Goal: Task Accomplishment & Management: Manage account settings

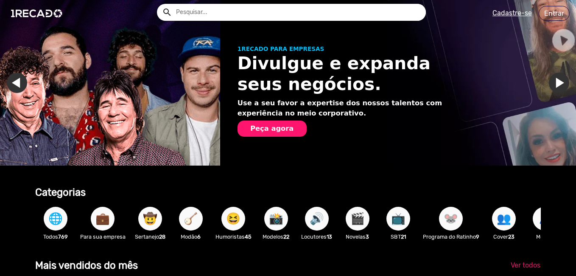
scroll to position [0, 570]
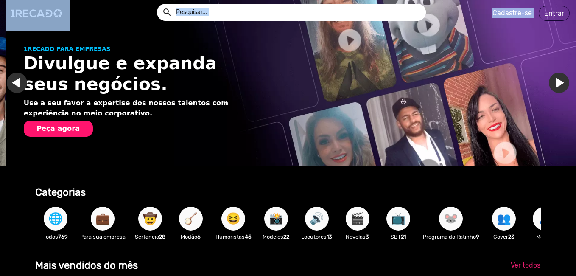
drag, startPoint x: 574, startPoint y: 23, endPoint x: 549, endPoint y: 69, distance: 52.6
click at [549, 65] on app-navigation "search help_outline search menu Cadastre-se Entrar help_outline Ajuda search Ve…" at bounding box center [288, 45] width 576 height 39
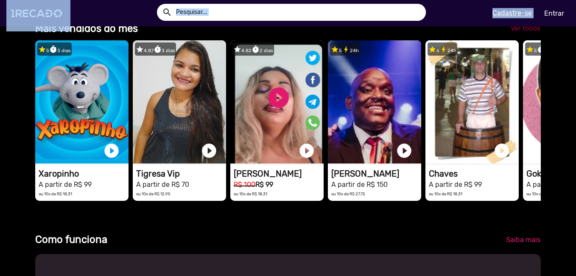
click at [531, 32] on span "Ver todos" at bounding box center [526, 28] width 30 height 8
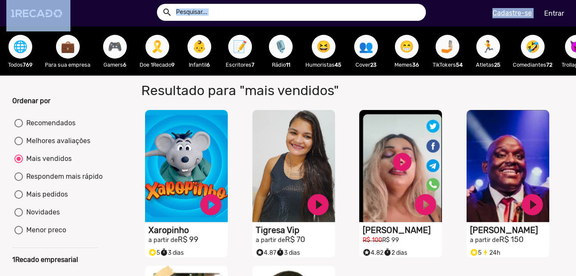
click at [547, 97] on div "Resultado para "mais vendidos"" at bounding box center [350, 89] width 442 height 26
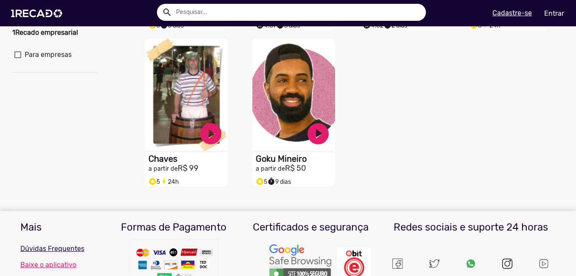
scroll to position [153, 0]
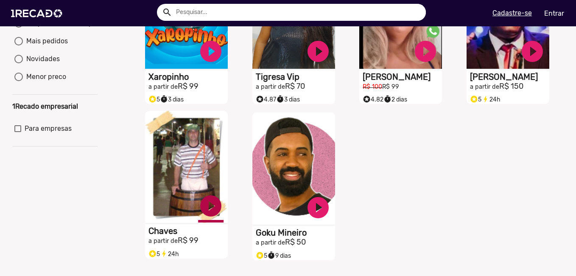
click at [207, 213] on link "play_circle_filled" at bounding box center [210, 205] width 25 height 25
click at [186, 174] on video "S1RECADO vídeos dedicados para fãs e empresas" at bounding box center [186, 167] width 83 height 112
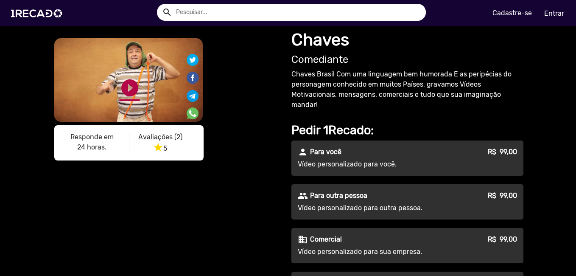
click at [127, 88] on link "play_circle_filled" at bounding box center [130, 88] width 20 height 20
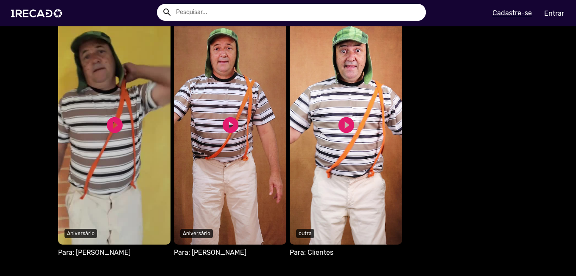
scroll to position [518, 0]
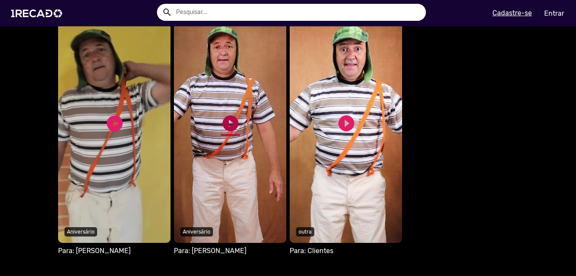
click at [225, 118] on link "play_circle_filled" at bounding box center [230, 123] width 19 height 19
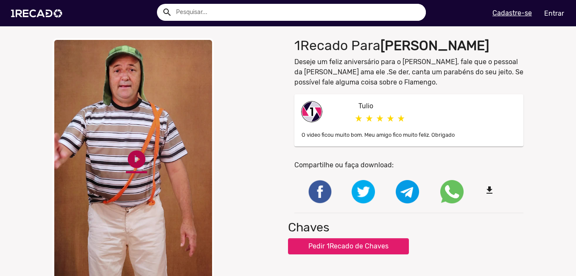
click at [135, 156] on link "play_circle_filled" at bounding box center [136, 159] width 21 height 21
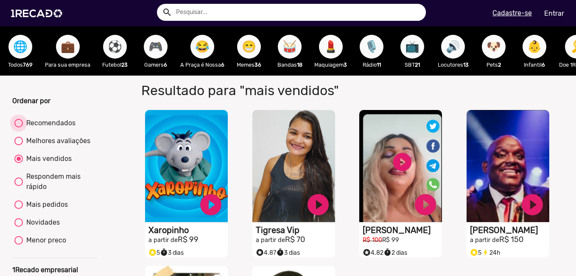
click at [49, 127] on div "Recomendados" at bounding box center [49, 123] width 53 height 10
click at [19, 127] on input "Recomendados" at bounding box center [18, 127] width 0 height 0
radio input "true"
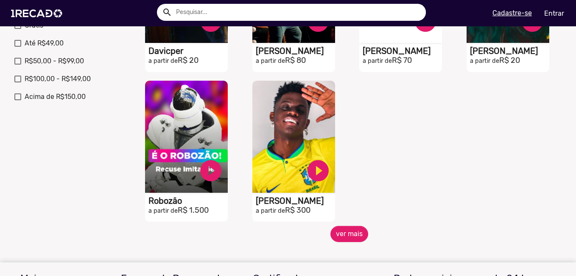
scroll to position [337, 0]
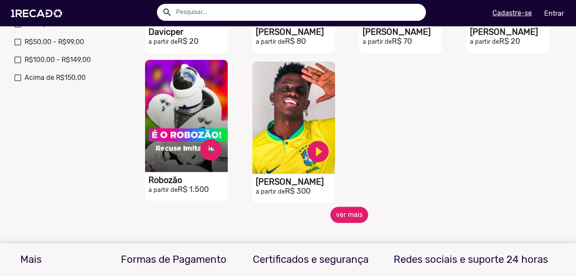
click at [214, 137] on video "S1RECADO vídeos dedicados para fãs e empresas" at bounding box center [186, 116] width 83 height 112
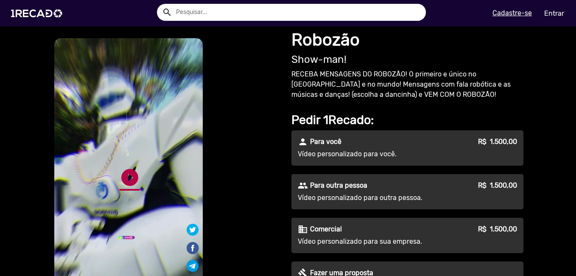
click at [131, 177] on link "play_circle_filled" at bounding box center [130, 177] width 20 height 20
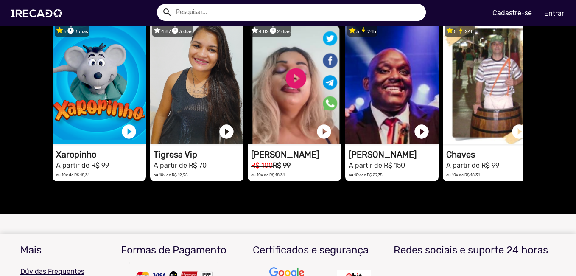
scroll to position [345, 0]
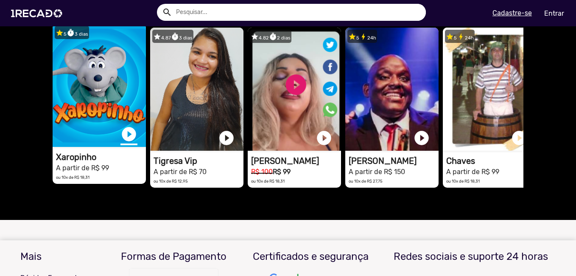
click at [124, 133] on link "play_circle_filled" at bounding box center [129, 134] width 17 height 17
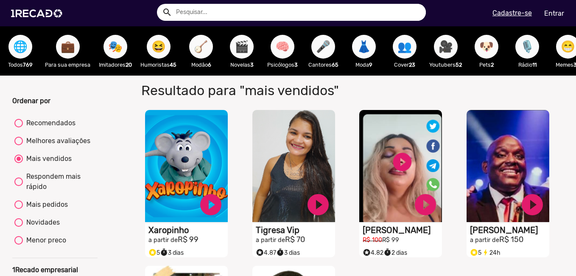
click at [33, 245] on div "Menor preco" at bounding box center [44, 240] width 43 height 10
click at [19, 245] on input "Menor preco" at bounding box center [18, 244] width 0 height 0
radio input "true"
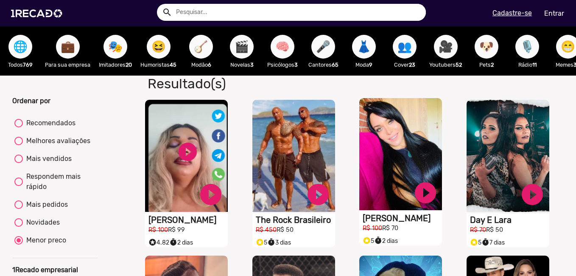
click at [402, 149] on video "S1RECADO vídeos dedicados para fãs e empresas" at bounding box center [400, 154] width 83 height 112
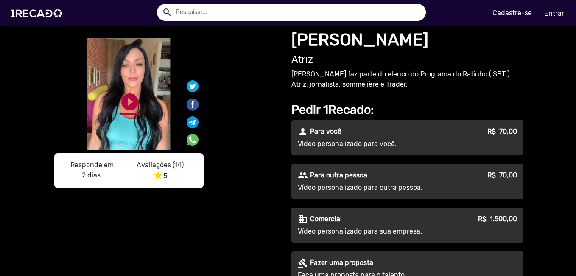
click at [126, 101] on link "play_circle_filled" at bounding box center [130, 102] width 20 height 20
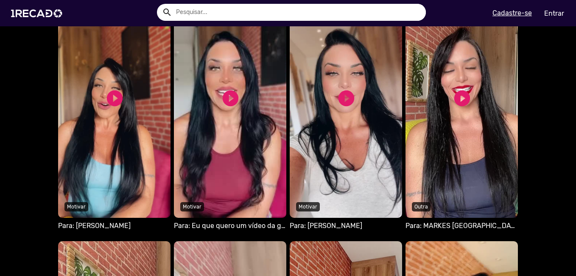
scroll to position [526, 0]
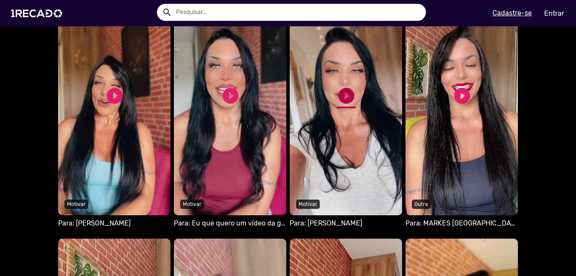
click at [341, 105] on link "play_circle_filled" at bounding box center [346, 95] width 19 height 19
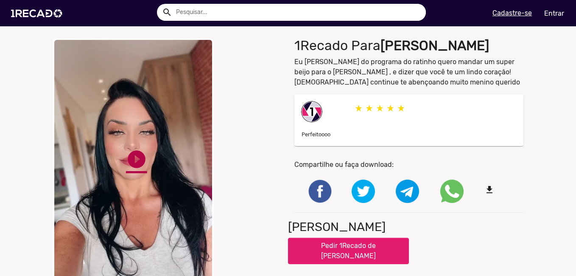
click at [140, 156] on link "play_circle_filled" at bounding box center [136, 159] width 21 height 21
click at [132, 159] on link "pause_circle" at bounding box center [136, 159] width 21 height 21
click at [129, 154] on link "play_circle_filled" at bounding box center [136, 159] width 21 height 21
click at [129, 162] on link "play_circle_filled" at bounding box center [136, 159] width 21 height 21
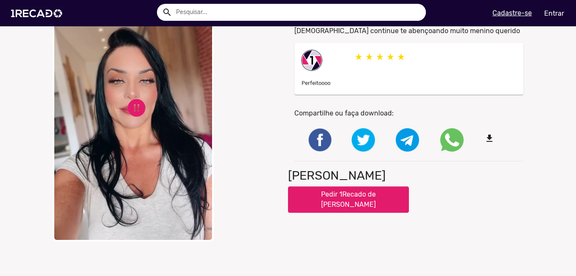
scroll to position [46, 0]
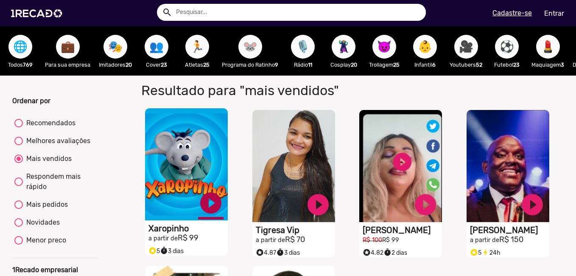
click at [208, 208] on link "play_circle_filled" at bounding box center [210, 202] width 25 height 25
click at [210, 207] on link "pause_circle" at bounding box center [210, 202] width 25 height 25
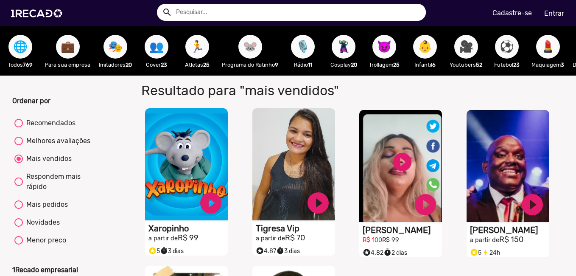
click at [276, 232] on h1 "Tigresa Vip" at bounding box center [295, 228] width 79 height 10
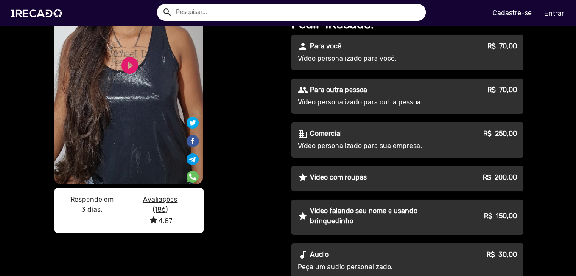
scroll to position [120, 0]
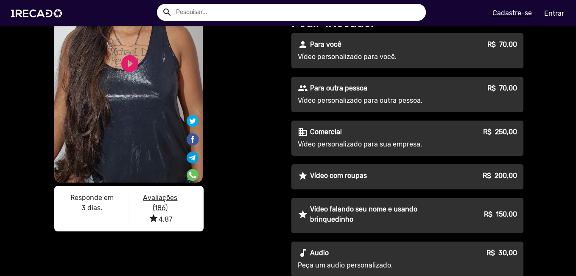
drag, startPoint x: 569, startPoint y: 58, endPoint x: 570, endPoint y: 36, distance: 21.7
click at [570, 36] on mat-sidenav-content "S1RECADO vídeos dedicados para fãs e empresas S1RECADO vídeos dedicados para fã…" at bounding box center [288, 138] width 576 height 276
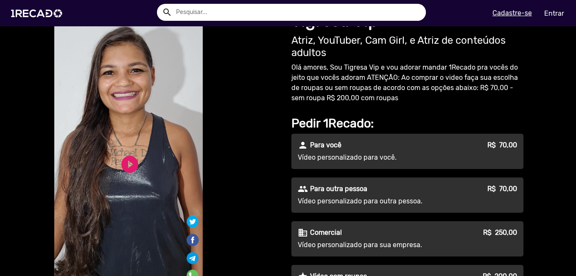
scroll to position [17, 0]
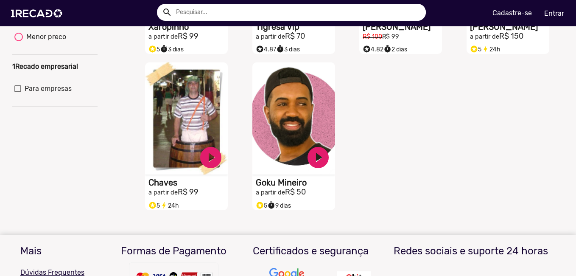
scroll to position [205, 0]
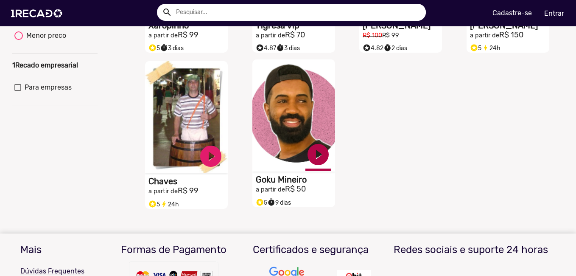
click at [314, 157] on link "play_circle_filled" at bounding box center [318, 154] width 25 height 25
click at [314, 157] on link "pause_circle" at bounding box center [318, 154] width 25 height 25
click at [275, 148] on video "S1RECADO vídeos dedicados para fãs e empresas" at bounding box center [293, 115] width 83 height 112
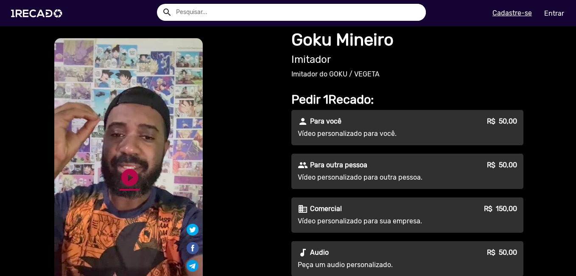
click at [127, 177] on link "play_circle_filled" at bounding box center [130, 177] width 20 height 20
click at [543, 116] on div "S1RECADO vídeos dedicados para fãs e empresas S1RECADO vídeos dedicados para fã…" at bounding box center [288, 242] width 576 height 432
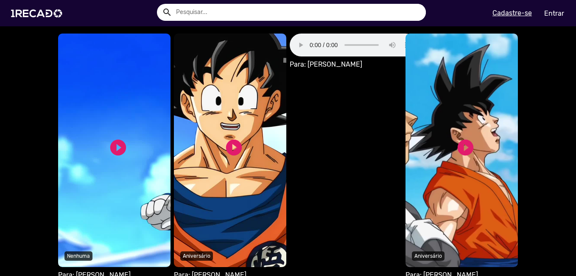
scroll to position [725, 0]
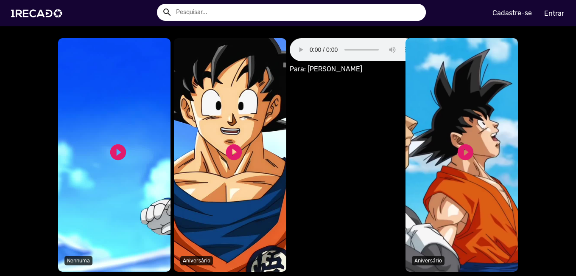
drag, startPoint x: 280, startPoint y: 165, endPoint x: 276, endPoint y: 165, distance: 4.3
click at [276, 165] on video "S1RECADO vídeos dedicados para fãs e empresas" at bounding box center [230, 154] width 112 height 233
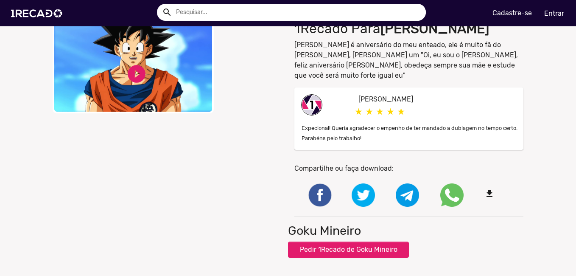
scroll to position [34, 0]
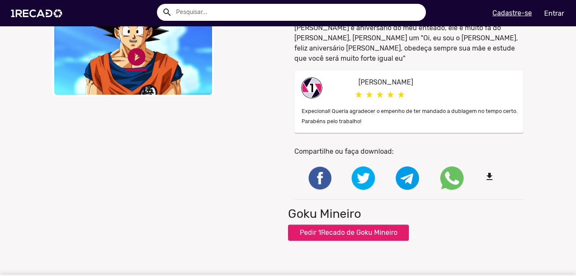
click at [135, 51] on link "play_circle_filled" at bounding box center [136, 56] width 21 height 21
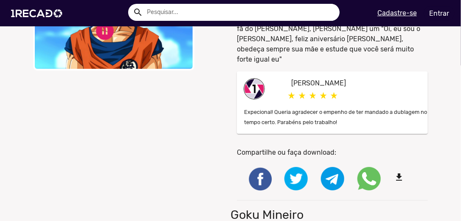
scroll to position [64, 0]
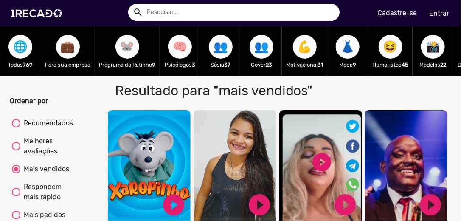
click at [260, 46] on span "👥" at bounding box center [261, 47] width 14 height 24
radio input "true"
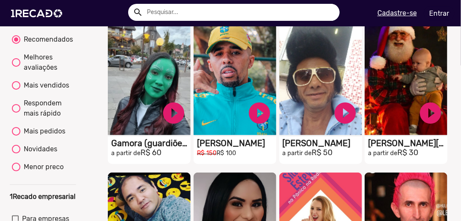
scroll to position [82, 0]
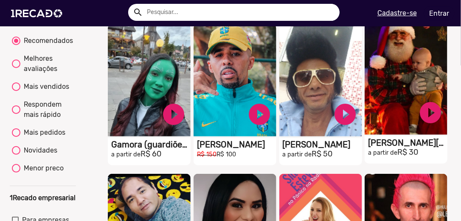
click at [407, 107] on video "S1RECADO vídeos dedicados para fãs e empresas" at bounding box center [406, 78] width 83 height 112
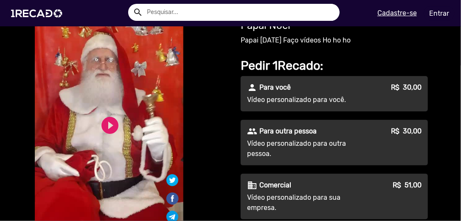
scroll to position [52, 0]
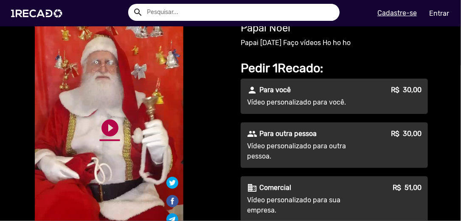
click at [104, 125] on link "play_circle_filled" at bounding box center [110, 128] width 20 height 20
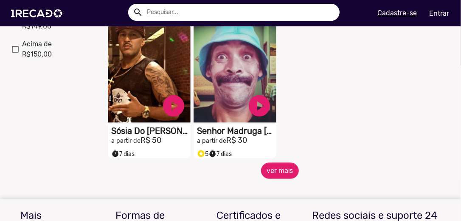
scroll to position [403, 0]
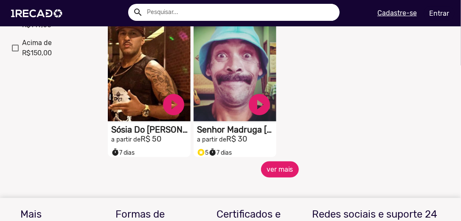
click at [285, 167] on button "ver mais" at bounding box center [280, 169] width 38 height 16
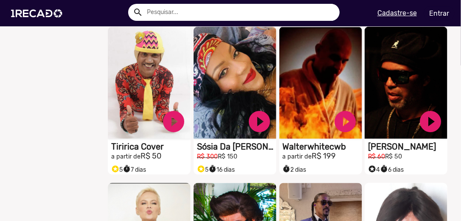
scroll to position [540, 0]
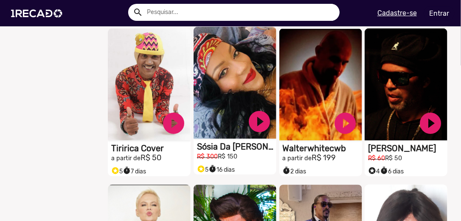
click at [224, 108] on video "S1RECADO vídeos dedicados para fãs e empresas" at bounding box center [235, 83] width 83 height 112
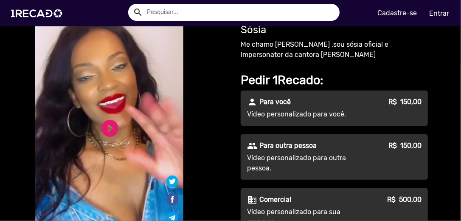
scroll to position [149, 0]
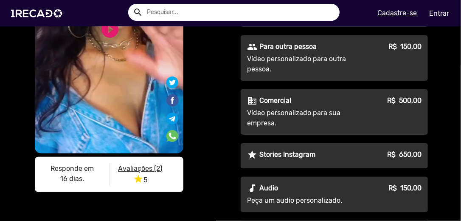
click at [455, 42] on div "S1RECADO vídeos dedicados para fãs e empresas S1RECADO vídeos dedicados para fã…" at bounding box center [230, 135] width 461 height 517
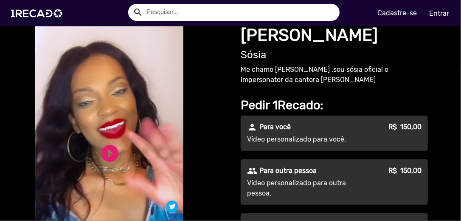
scroll to position [36, 0]
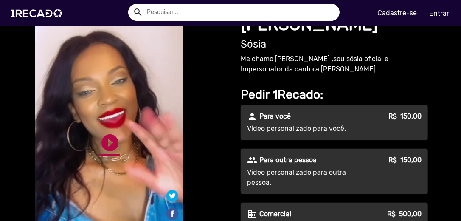
click at [111, 141] on link "play_circle_filled" at bounding box center [110, 142] width 20 height 20
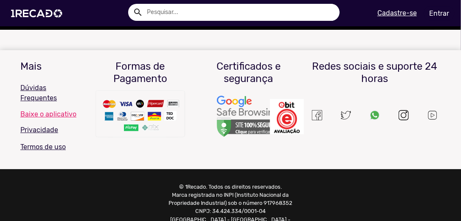
click at [131, 169] on div "© 1Recado. Todos os direitos reservados. Marca registrada no INPI (Instituto Na…" at bounding box center [231, 207] width 474 height 76
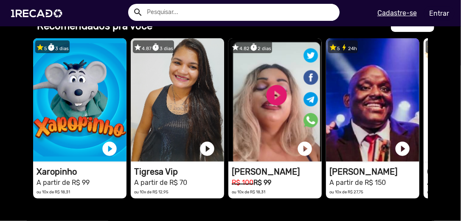
scroll to position [1010, 0]
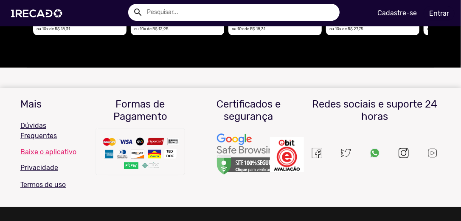
drag, startPoint x: 445, startPoint y: 196, endPoint x: 280, endPoint y: 67, distance: 209.5
click at [280, 67] on mat-sidenav-content "S1RECADO vídeos dedicados para fãs e empresas S1RECADO vídeos dedicados para fã…" at bounding box center [230, 110] width 461 height 221
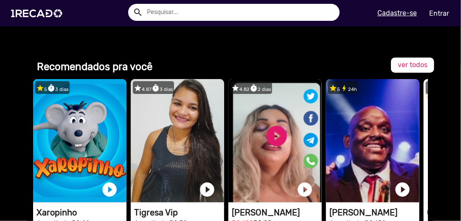
scroll to position [613, 0]
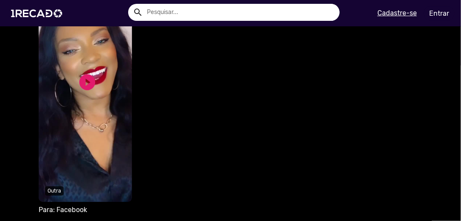
click at [455, 122] on span "Vídeos públicos recentes Seu navegador não reproduz vídeo em HTML5 play_circle_…" at bounding box center [230, 86] width 461 height 311
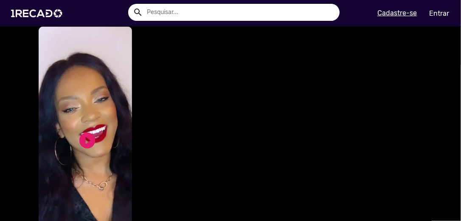
scroll to position [558, 0]
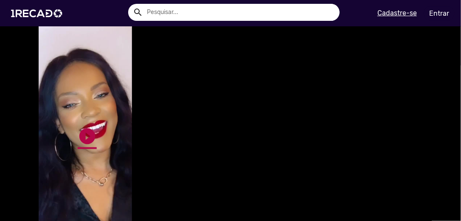
click at [80, 127] on link "play_circle_filled" at bounding box center [87, 136] width 19 height 19
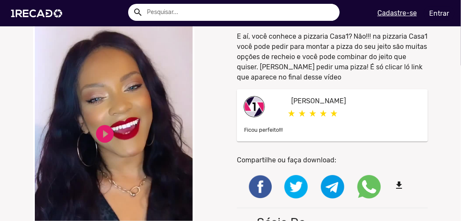
scroll to position [24, 0]
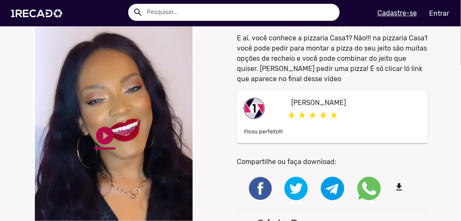
click at [102, 132] on link "play_circle_filled" at bounding box center [104, 135] width 21 height 21
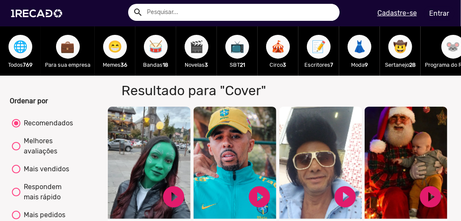
click at [443, 47] on button "🐭" at bounding box center [453, 47] width 24 height 24
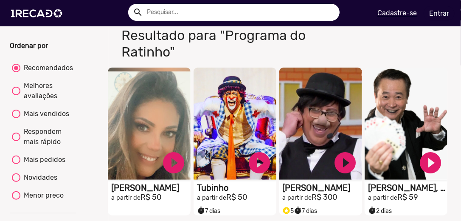
scroll to position [67, 0]
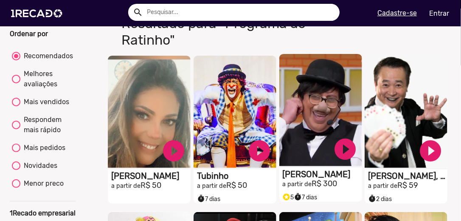
click at [323, 132] on video "S1RECADO vídeos dedicados para fãs e empresas" at bounding box center [320, 110] width 83 height 112
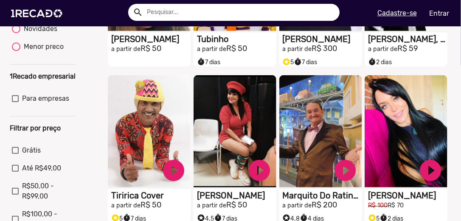
scroll to position [198, 0]
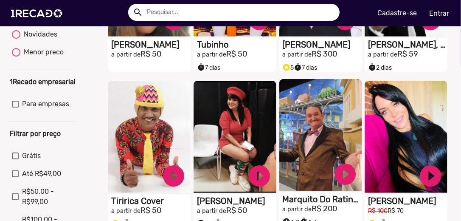
click at [308, 150] on video "S1RECADO vídeos dedicados para fãs e empresas" at bounding box center [320, 135] width 83 height 112
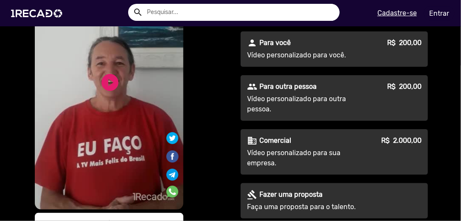
scroll to position [97, 0]
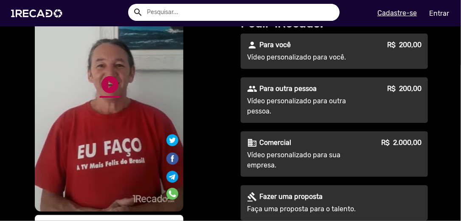
click at [109, 83] on link "play_circle_filled" at bounding box center [110, 84] width 20 height 20
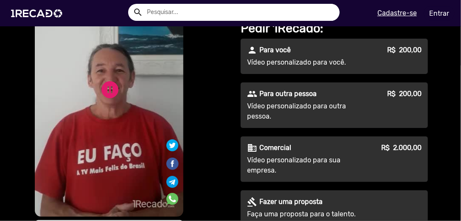
scroll to position [81, 0]
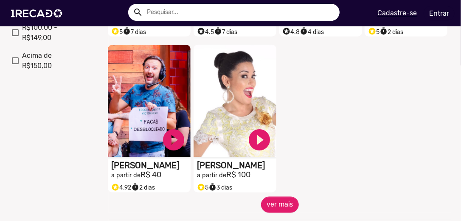
scroll to position [406, 0]
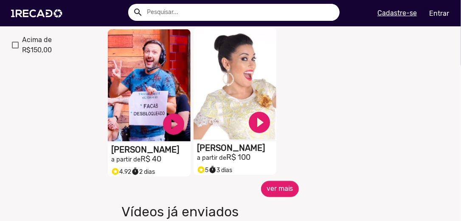
click at [231, 109] on video "S1RECADO vídeos dedicados para fãs e empresas" at bounding box center [235, 84] width 83 height 112
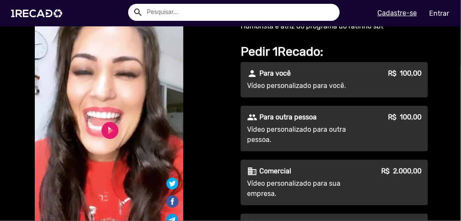
scroll to position [45, 0]
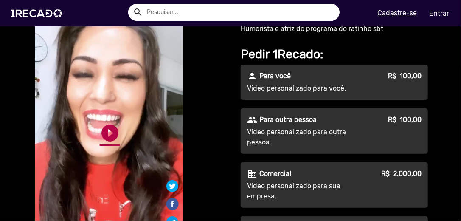
click at [107, 129] on link "play_circle_filled" at bounding box center [110, 133] width 20 height 20
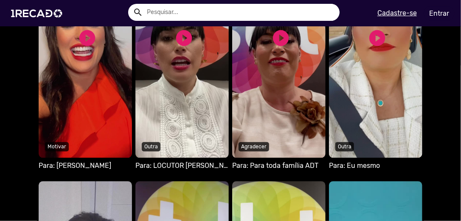
scroll to position [588, 0]
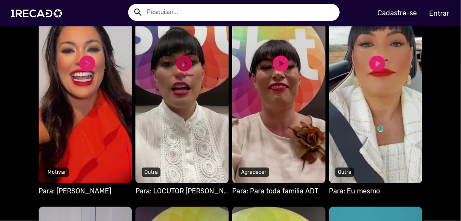
click at [182, 59] on link "play_circle_filled" at bounding box center [183, 63] width 19 height 19
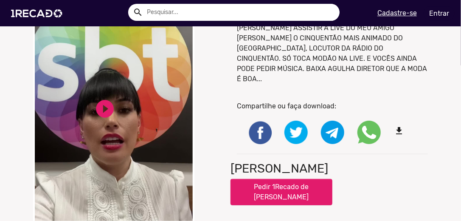
scroll to position [49, 0]
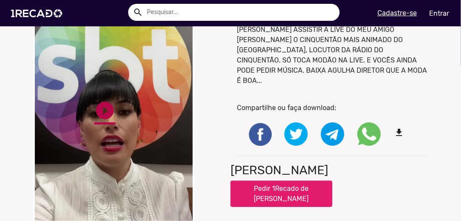
click at [108, 109] on link "play_circle_filled" at bounding box center [104, 110] width 21 height 21
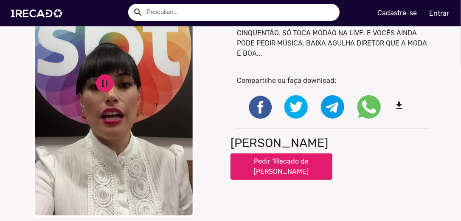
scroll to position [75, 0]
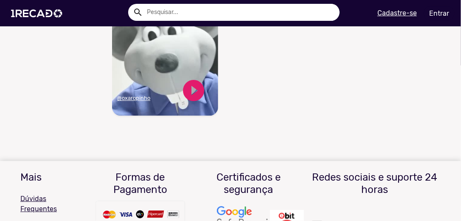
scroll to position [784, 0]
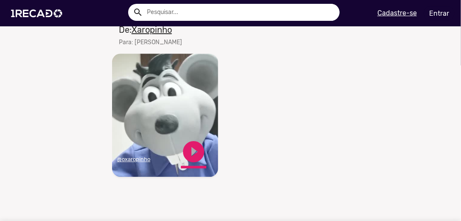
click at [191, 156] on link "play_circle_filled" at bounding box center [193, 151] width 25 height 25
click at [192, 156] on link "pause_circle" at bounding box center [193, 151] width 25 height 25
click at [192, 156] on link "play_circle_filled" at bounding box center [193, 151] width 25 height 25
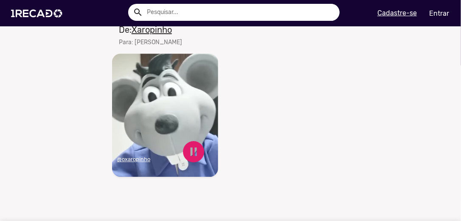
click at [444, 11] on link "Entrar" at bounding box center [439, 13] width 31 height 15
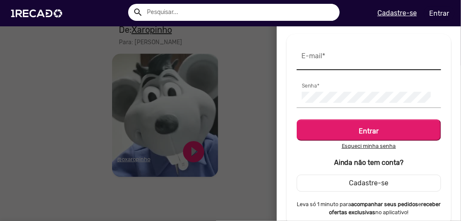
click at [319, 65] on div "E-mail *" at bounding box center [369, 57] width 134 height 26
type input "pilotoartes@gmail.com"
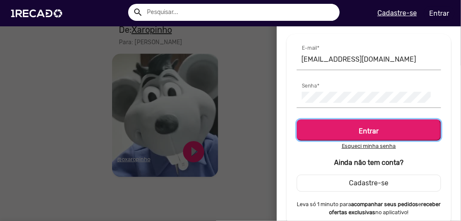
click at [343, 132] on h5 "Entrar" at bounding box center [368, 128] width 129 height 11
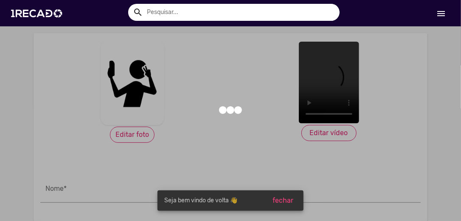
type input "[PERSON_NAME]"
type textarea "Ddffff"
type input "Humorista"
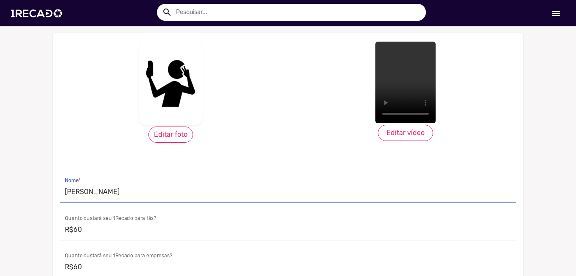
drag, startPoint x: 107, startPoint y: 191, endPoint x: 105, endPoint y: 202, distance: 11.7
click at [105, 202] on div "Silvio Santos Nome *" at bounding box center [288, 196] width 457 height 38
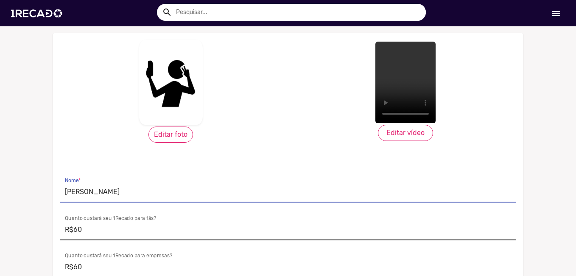
click at [76, 229] on input "R$60" at bounding box center [288, 229] width 446 height 11
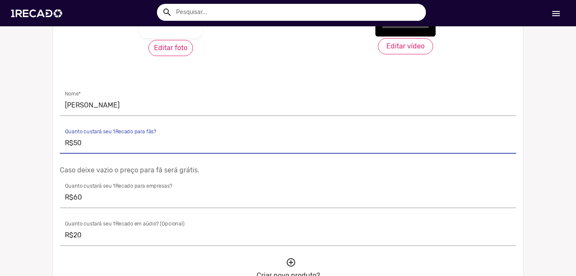
scroll to position [88, 0]
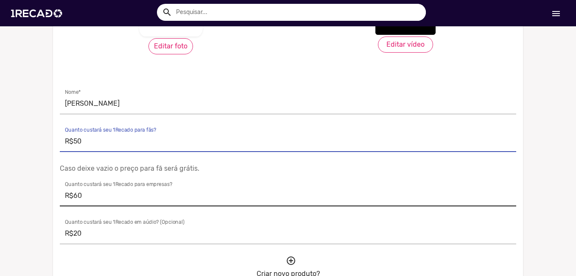
type input "R$50"
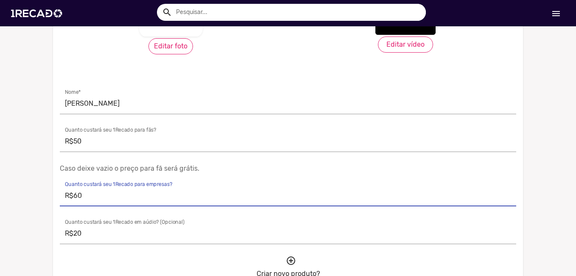
click at [74, 195] on input "R$60" at bounding box center [288, 195] width 446 height 11
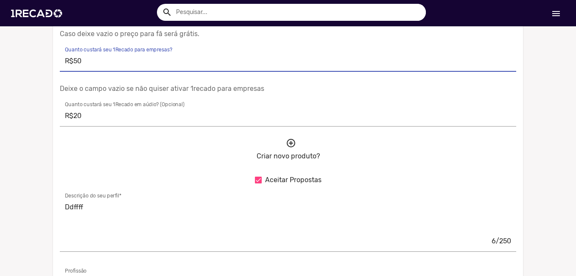
scroll to position [224, 0]
type input "R$50"
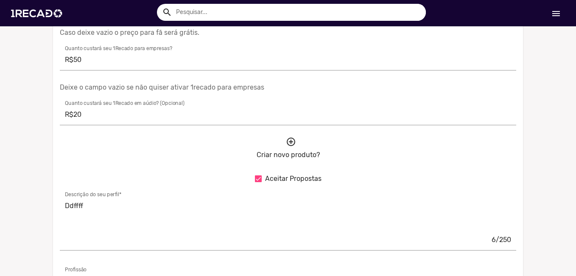
click at [286, 141] on mat-icon "add_circle_outline" at bounding box center [288, 139] width 4 height 4
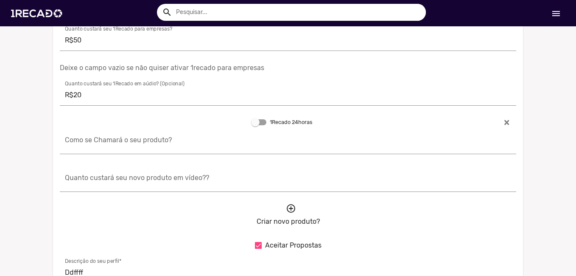
scroll to position [0, 0]
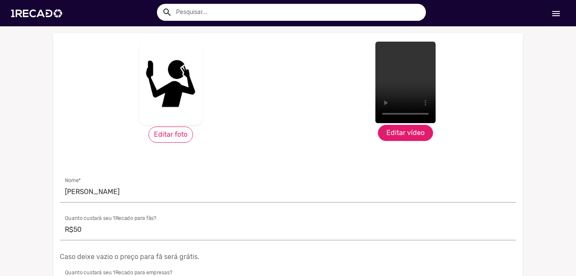
click at [395, 131] on label "Editar vídeo" at bounding box center [405, 133] width 55 height 16
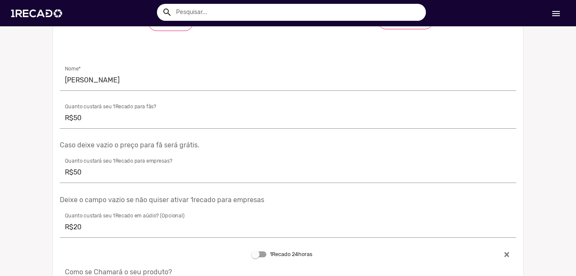
scroll to position [102, 0]
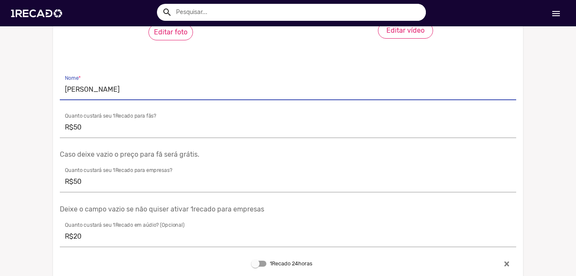
click at [132, 88] on input "[PERSON_NAME]" at bounding box center [288, 89] width 446 height 11
type input "S"
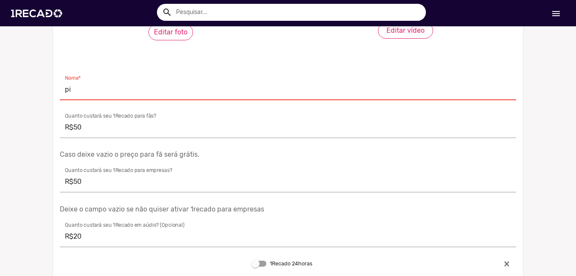
type input "p"
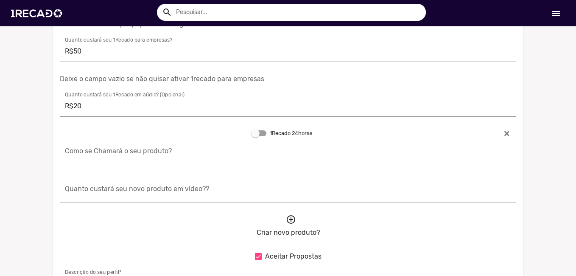
scroll to position [234, 0]
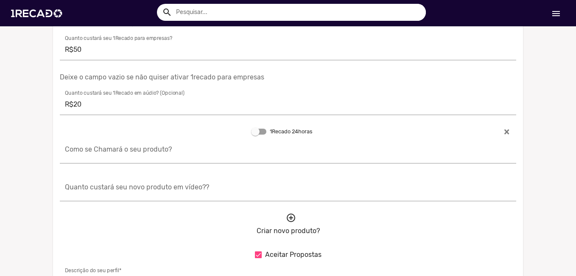
type input "Piloto I"
click at [290, 217] on mat-icon "add_circle_outline" at bounding box center [288, 215] width 4 height 4
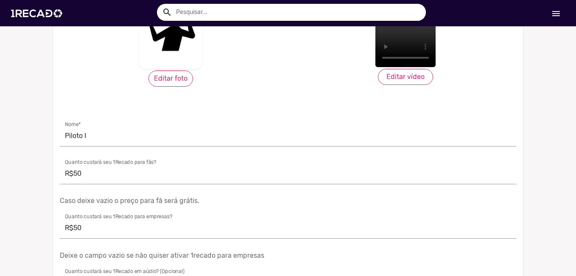
scroll to position [0, 0]
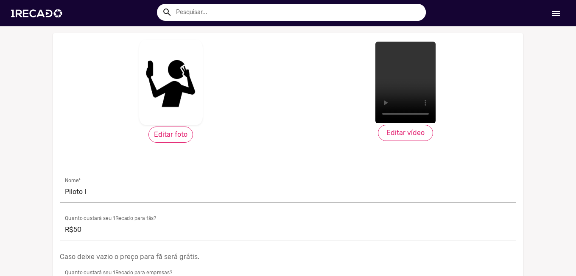
click at [555, 13] on mat-icon "menu" at bounding box center [556, 13] width 10 height 10
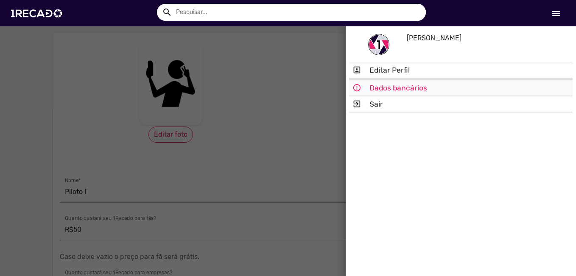
click at [402, 90] on link "info_outline Dados bancários" at bounding box center [461, 87] width 224 height 15
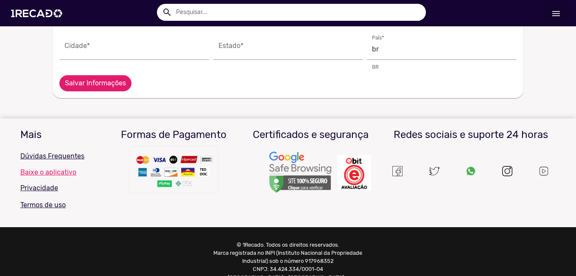
scroll to position [311, 0]
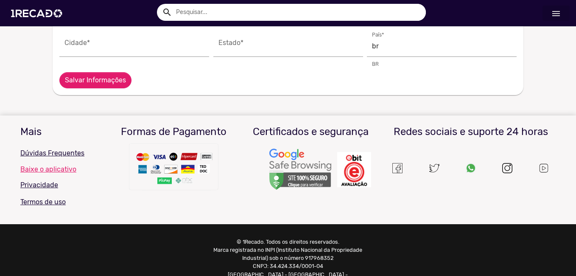
click at [52, 153] on p "Dúvidas Frequentes" at bounding box center [59, 153] width 79 height 10
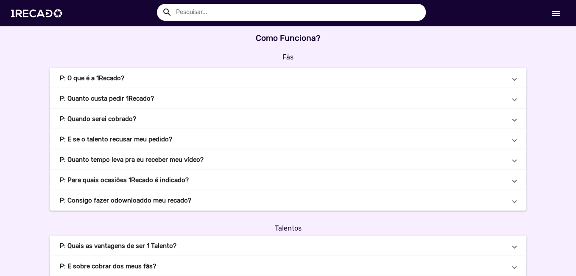
click at [114, 101] on b "P: Quanto custa pedir 1Recado?" at bounding box center [107, 99] width 94 height 10
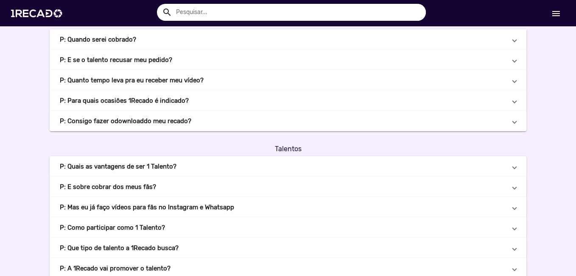
scroll to position [138, 0]
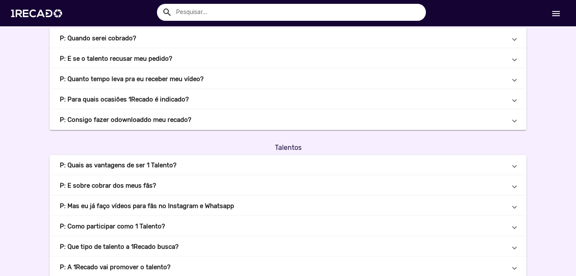
click at [176, 164] on mat-panel-title "P: Quais as vantagens de ser 1 Talento?" at bounding box center [283, 165] width 446 height 10
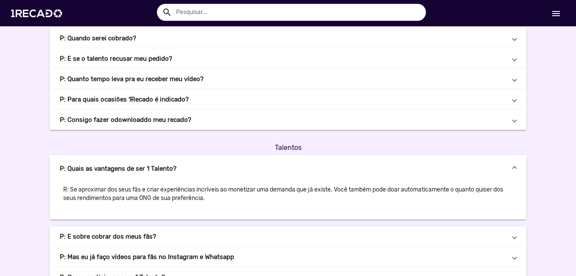
click at [135, 235] on b "P: E sobre cobrar dos meus fãs?" at bounding box center [108, 237] width 96 height 10
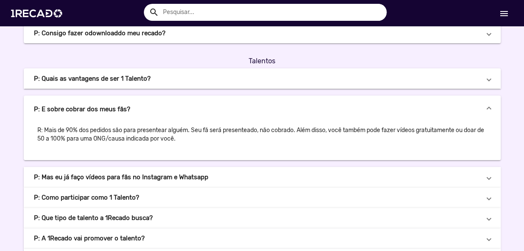
scroll to position [227, 0]
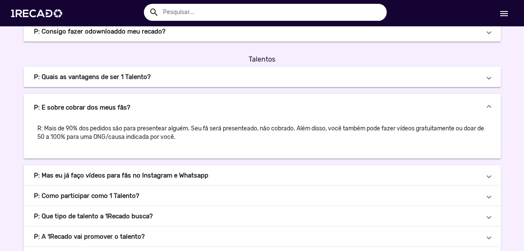
click at [162, 173] on b "P: Mas eu já faço vídeos para fãs no Instagram e Whatsapp" at bounding box center [121, 176] width 174 height 10
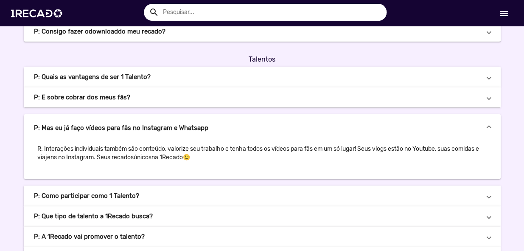
click at [181, 197] on mat-panel-title "P: Como participar como 1 Talento?" at bounding box center [257, 196] width 446 height 10
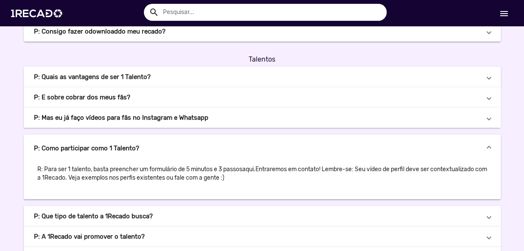
click at [160, 216] on mat-panel-title "P: Que tipo de talento a 1Recado busca?" at bounding box center [257, 216] width 446 height 10
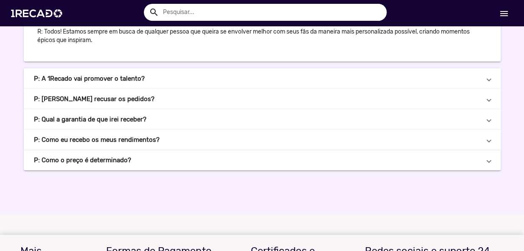
scroll to position [386, 0]
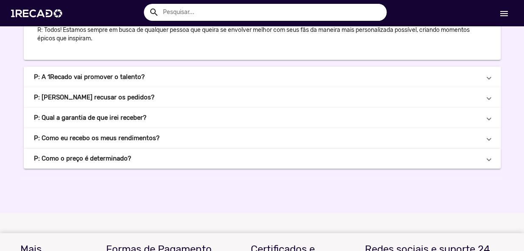
click at [277, 81] on mat-panel-title "P: A 1Recado vai promover o talento?" at bounding box center [257, 77] width 446 height 10
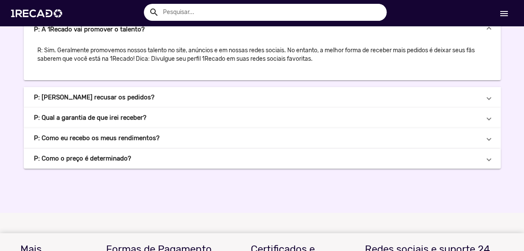
click at [261, 90] on mat-expansion-panel-header "P: Posso recusar os pedidos?" at bounding box center [262, 97] width 477 height 20
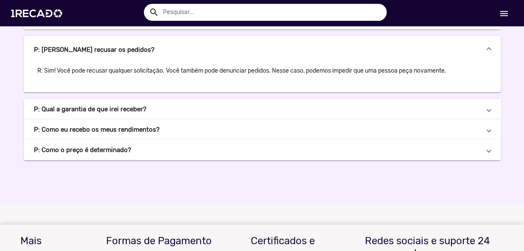
click at [160, 110] on mat-panel-title "P: Qual a garantia de que irei receber?" at bounding box center [257, 109] width 446 height 10
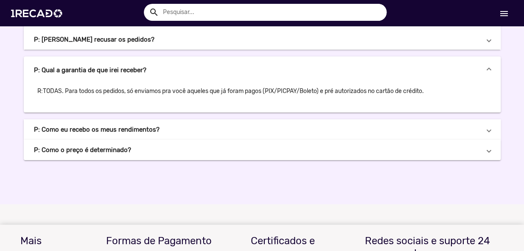
click at [151, 127] on b "P: Como eu recebo os meus rendimentos?" at bounding box center [97, 130] width 126 height 10
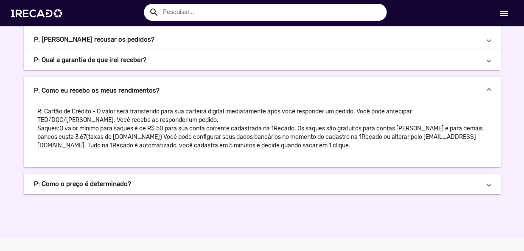
click at [132, 186] on mat-panel-title "P: Como o preço é determinado?" at bounding box center [257, 184] width 446 height 10
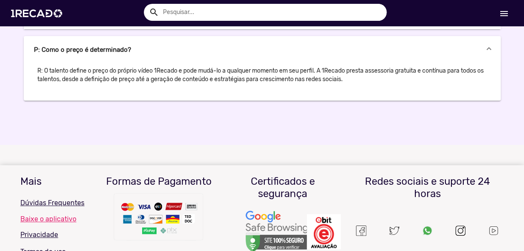
scroll to position [482, 0]
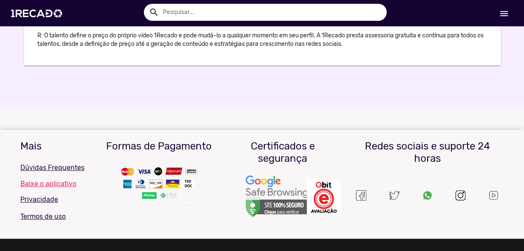
click at [424, 196] on img at bounding box center [427, 195] width 10 height 10
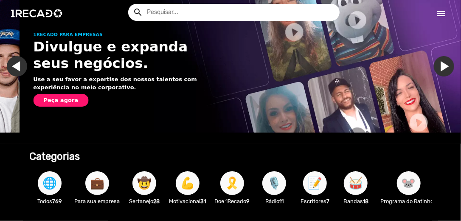
scroll to position [0, 456]
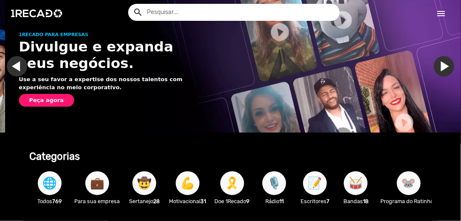
drag, startPoint x: 458, startPoint y: 14, endPoint x: 459, endPoint y: 33, distance: 19.1
click at [459, 33] on app-navigation "search help_outline search menu menu help_outline [PERSON_NAME] search Ver todo…" at bounding box center [230, 45] width 461 height 39
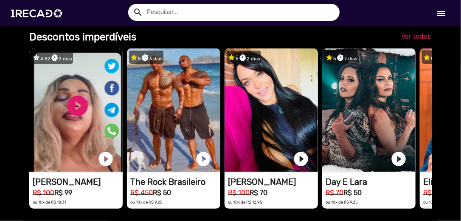
scroll to position [572, 0]
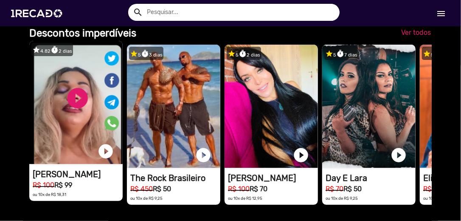
click at [73, 114] on video "1RECADO vídeos dedicados para fãs e empresas" at bounding box center [75, 102] width 93 height 123
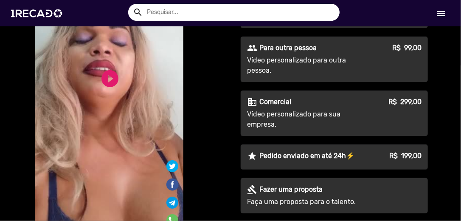
scroll to position [135, 0]
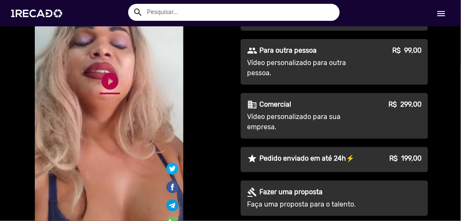
click at [101, 81] on link "play_circle_filled" at bounding box center [110, 81] width 20 height 20
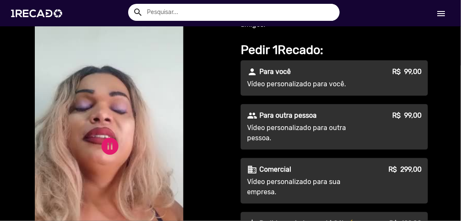
scroll to position [104, 0]
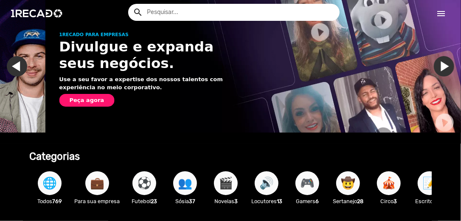
scroll to position [0, 456]
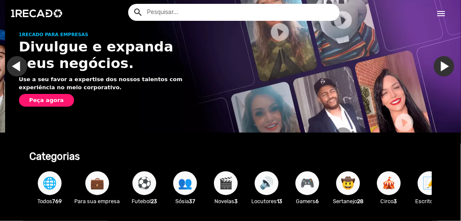
drag, startPoint x: 457, startPoint y: 19, endPoint x: 457, endPoint y: 23, distance: 4.7
click at [457, 23] on div "search help_outline search menu menu" at bounding box center [230, 13] width 461 height 26
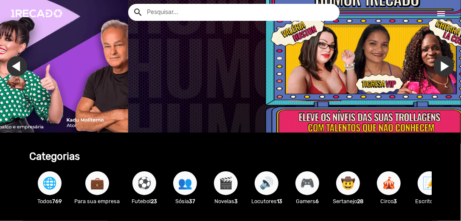
scroll to position [0, 1368]
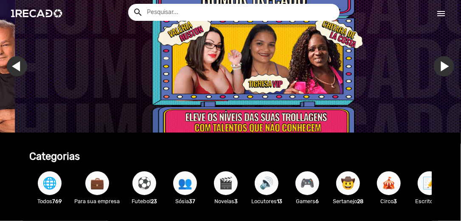
click at [460, 25] on div "search help_outline search menu menu" at bounding box center [230, 13] width 461 height 26
drag, startPoint x: 458, startPoint y: 19, endPoint x: 462, endPoint y: 32, distance: 14.0
click at [460, 32] on html "search help_outline search menu menu help_outline [PERSON_NAME] search Ver todo…" at bounding box center [230, 54] width 461 height 108
click at [456, 22] on div "search help_outline search menu menu" at bounding box center [230, 13] width 461 height 26
drag, startPoint x: 458, startPoint y: 19, endPoint x: 457, endPoint y: 59, distance: 40.8
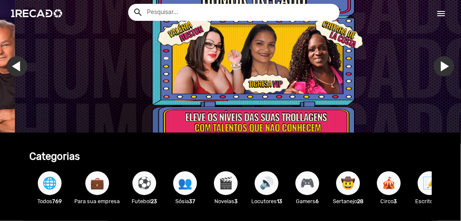
click at [457, 59] on app-navigation "search help_outline search menu menu help_outline [PERSON_NAME] search Ver todo…" at bounding box center [230, 45] width 461 height 39
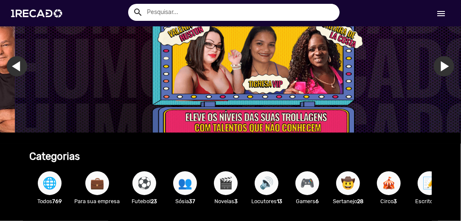
scroll to position [193, 0]
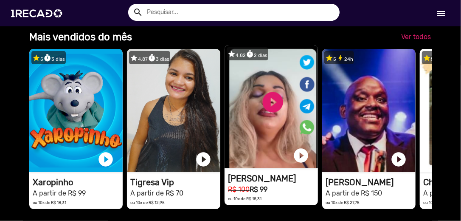
click at [272, 111] on video "1RECADO vídeos dedicados para fãs e empresas" at bounding box center [270, 106] width 93 height 123
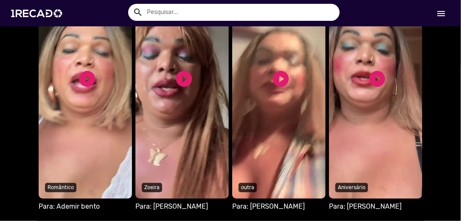
scroll to position [654, 0]
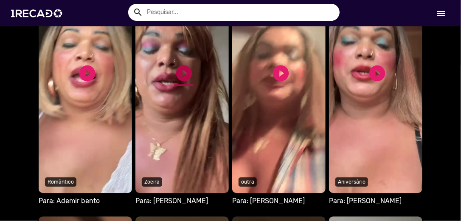
click at [185, 67] on link "play_circle_filled" at bounding box center [183, 73] width 19 height 19
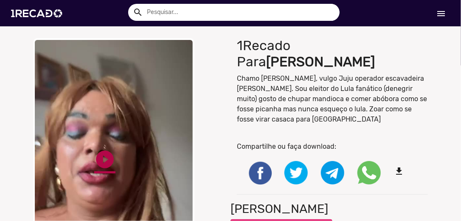
click at [97, 163] on link "play_circle_filled" at bounding box center [104, 159] width 21 height 21
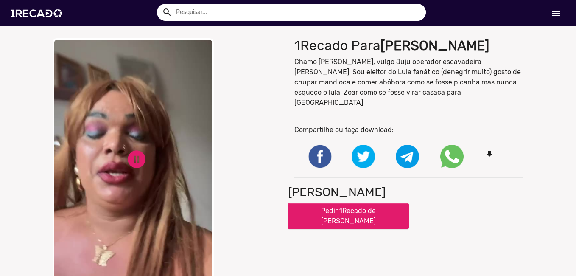
drag, startPoint x: 452, startPoint y: 0, endPoint x: 273, endPoint y: 124, distance: 217.8
click at [273, 124] on div "close Your browser does not support HTML5 video. pause_circle pause_circle" at bounding box center [167, 165] width 229 height 255
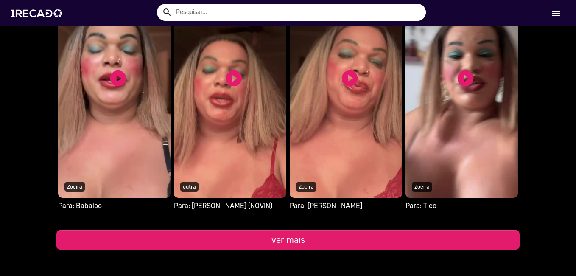
scroll to position [909, 0]
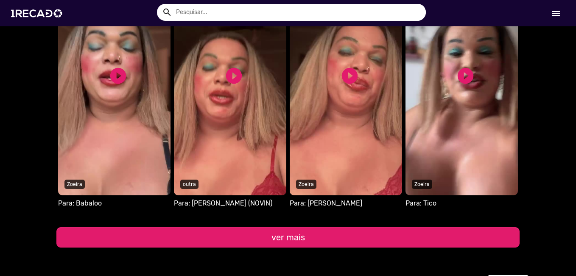
click at [317, 140] on video "S1RECADO vídeos dedicados para fãs e empresas" at bounding box center [346, 78] width 112 height 233
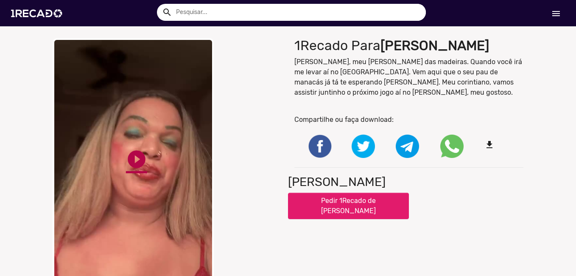
click at [132, 162] on link "play_circle_filled" at bounding box center [136, 159] width 21 height 21
drag, startPoint x: 132, startPoint y: 162, endPoint x: 139, endPoint y: 163, distance: 6.9
click at [139, 163] on link "pause_circle" at bounding box center [136, 159] width 21 height 21
click at [139, 163] on link "play_circle_filled" at bounding box center [136, 159] width 21 height 21
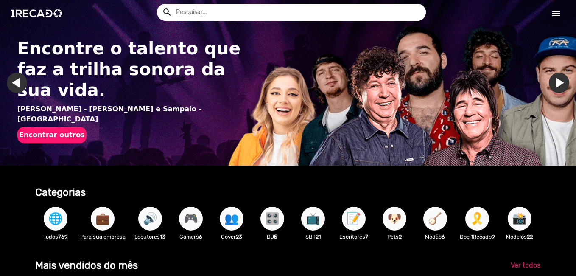
click at [316, 14] on input "text" at bounding box center [298, 12] width 256 height 17
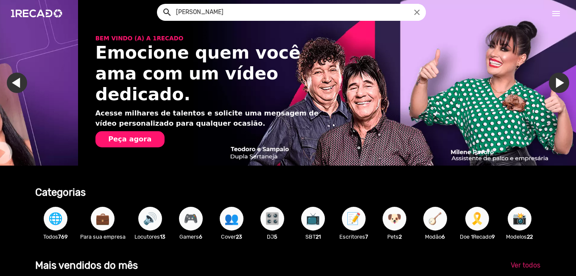
scroll to position [0, 1140]
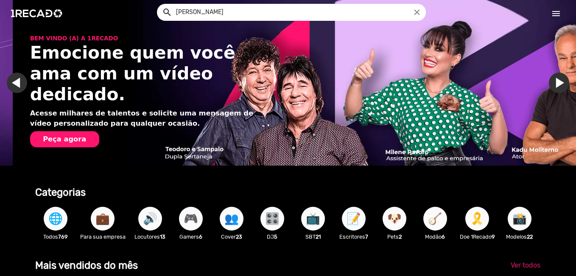
click at [159, 4] on button "search" at bounding box center [166, 11] width 15 height 15
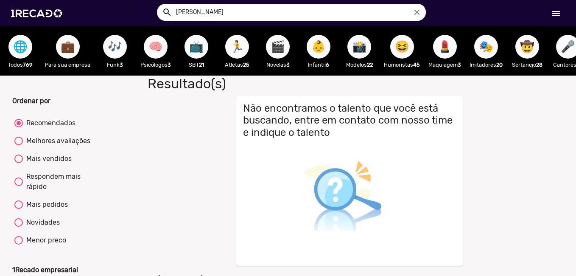
type input "[PERSON_NAME]"
click at [159, 4] on button "search" at bounding box center [166, 11] width 15 height 15
click at [460, 52] on span "🎭" at bounding box center [486, 47] width 14 height 24
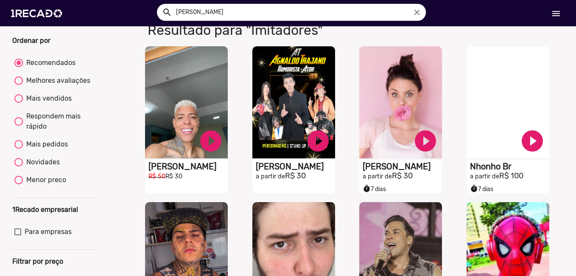
scroll to position [102, 0]
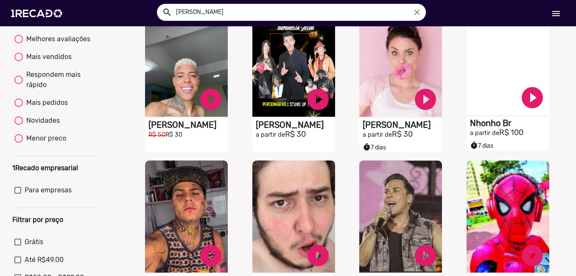
click at [460, 56] on video "S1RECADO vídeos dedicados para fãs e empresas" at bounding box center [508, 59] width 83 height 112
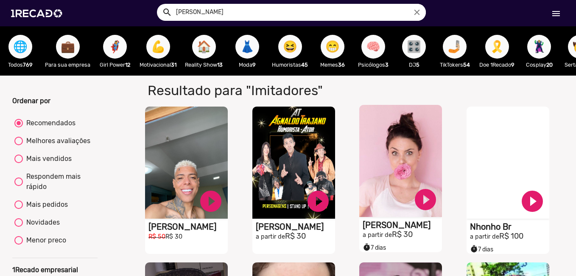
click at [400, 156] on video "S1RECADO vídeos dedicados para fãs e empresas" at bounding box center [400, 161] width 83 height 112
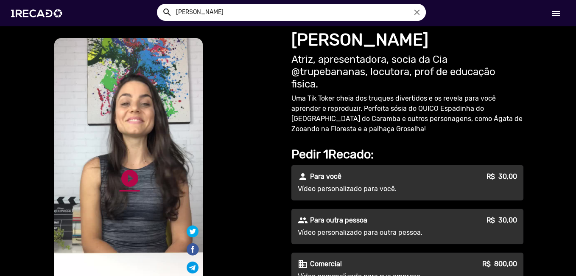
click at [126, 178] on link "play_circle_filled" at bounding box center [130, 178] width 20 height 20
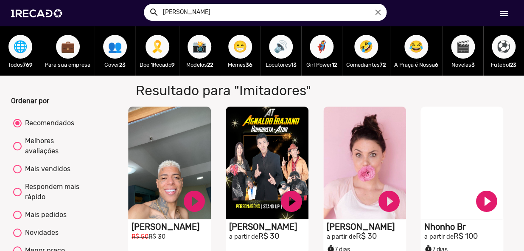
click at [273, 52] on button "🔊" at bounding box center [281, 47] width 24 height 24
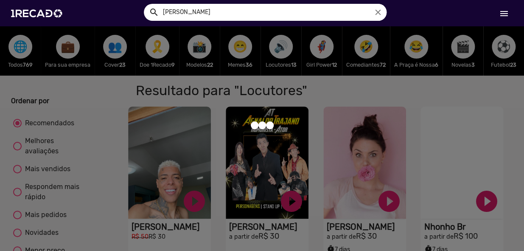
click at [273, 52] on div at bounding box center [262, 125] width 524 height 251
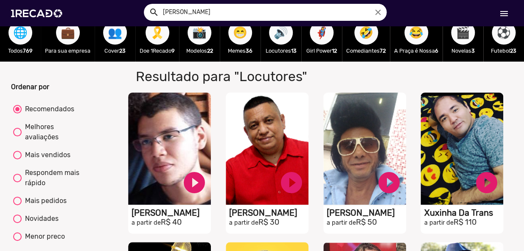
scroll to position [233, 0]
